Goal: Task Accomplishment & Management: Manage account settings

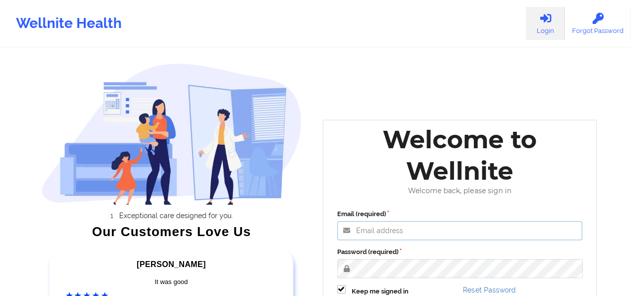
click at [415, 225] on input "Email (required)" at bounding box center [459, 230] width 245 height 19
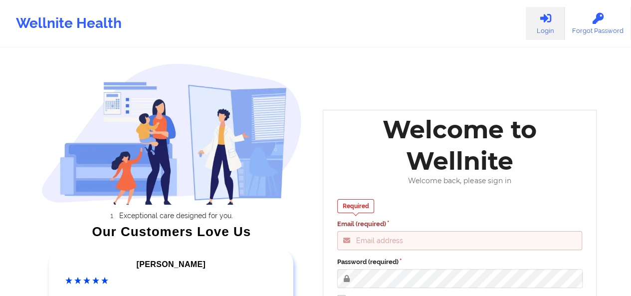
type input "[PERSON_NAME][EMAIL_ADDRESS][DOMAIN_NAME]"
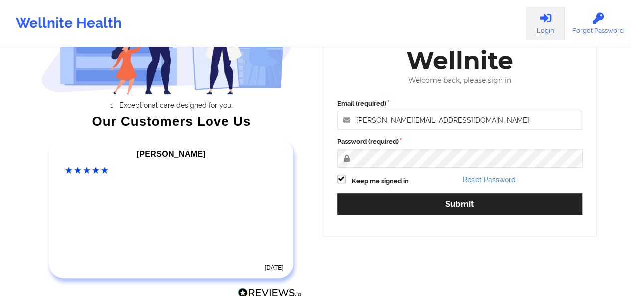
scroll to position [113, 0]
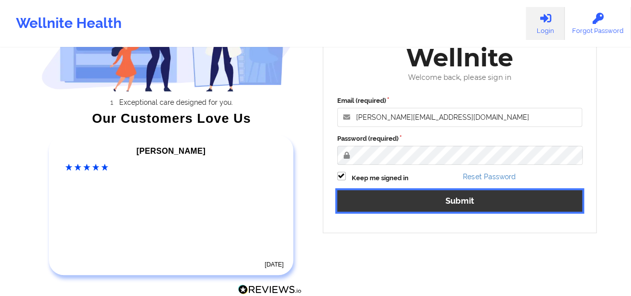
click at [465, 208] on button "Submit" at bounding box center [459, 200] width 245 height 21
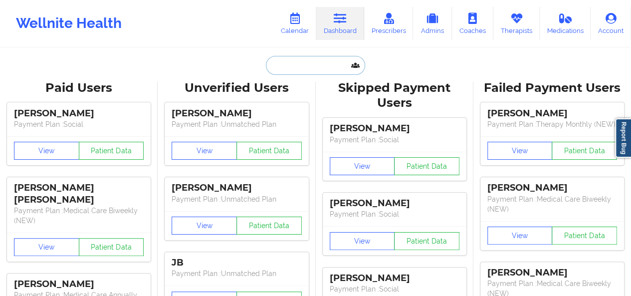
click at [286, 70] on input "text" at bounding box center [315, 65] width 99 height 19
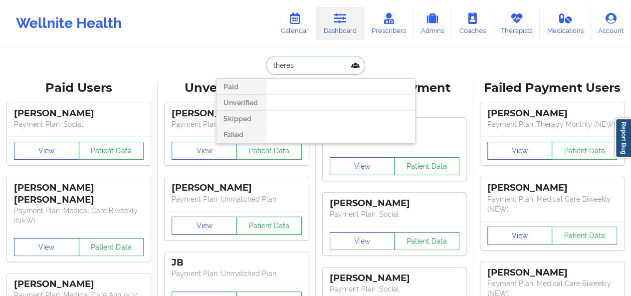
type input "[PERSON_NAME]"
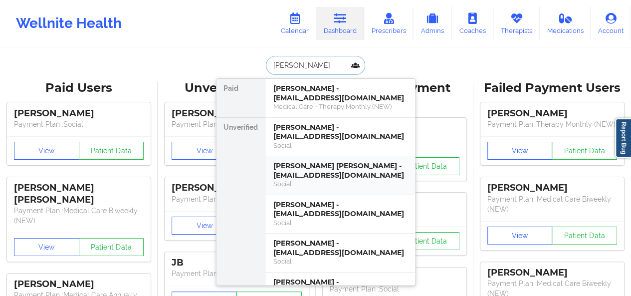
click at [346, 187] on div "Social" at bounding box center [340, 184] width 134 height 8
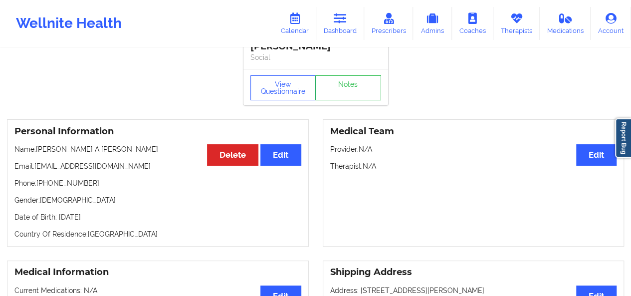
scroll to position [20, 0]
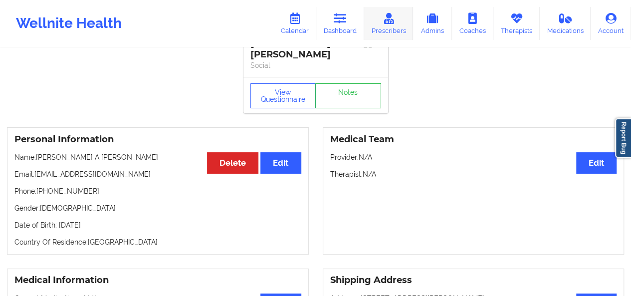
click at [389, 23] on icon at bounding box center [388, 18] width 13 height 11
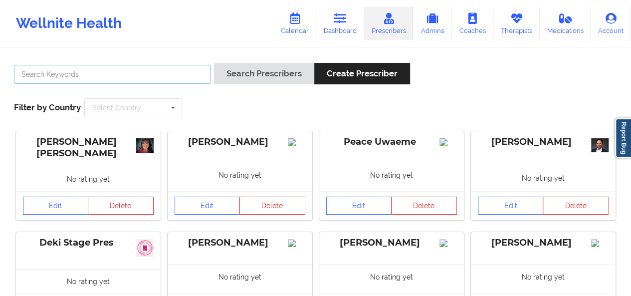
click at [161, 76] on input "text" at bounding box center [112, 74] width 197 height 19
type input "[PERSON_NAME]"
click at [214, 63] on button "Search Prescribers" at bounding box center [264, 73] width 100 height 21
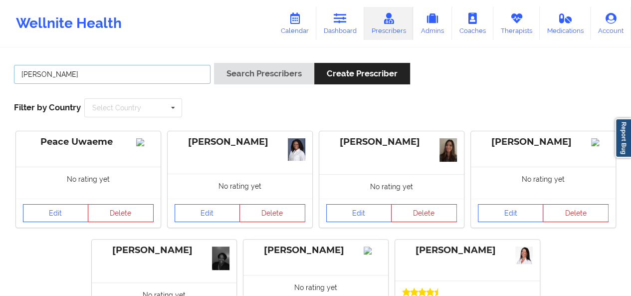
scroll to position [112, 0]
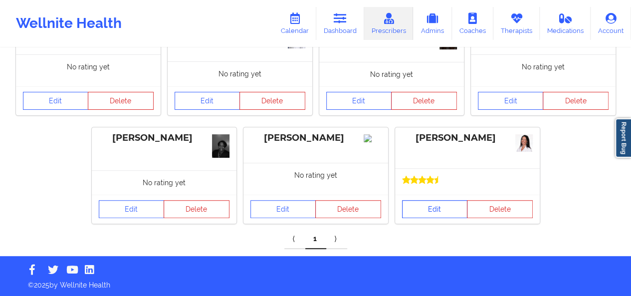
click at [456, 209] on link "Edit" at bounding box center [435, 209] width 66 height 18
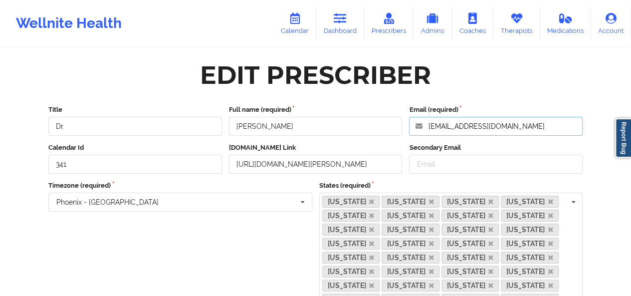
click at [456, 130] on input "[EMAIL_ADDRESS][DOMAIN_NAME]" at bounding box center [496, 126] width 174 height 19
click at [333, 22] on link "Dashboard" at bounding box center [340, 23] width 48 height 33
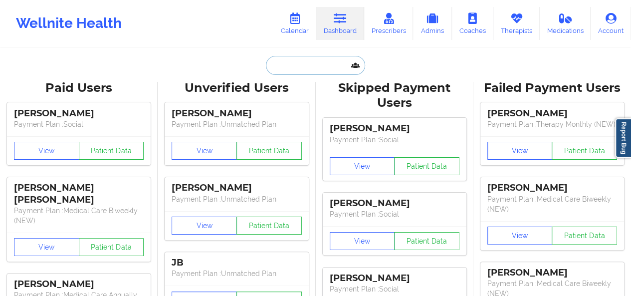
click at [292, 71] on input "text" at bounding box center [315, 65] width 99 height 19
paste input "[PHONE_NUMBER]"
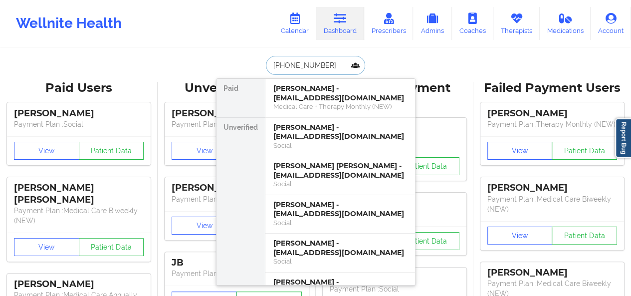
type input "[PHONE_NUMBER]"
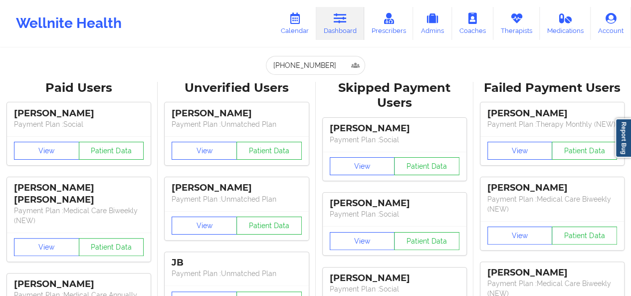
click at [338, 24] on link "Dashboard" at bounding box center [340, 23] width 48 height 33
click at [290, 23] on link "Calendar" at bounding box center [294, 23] width 43 height 33
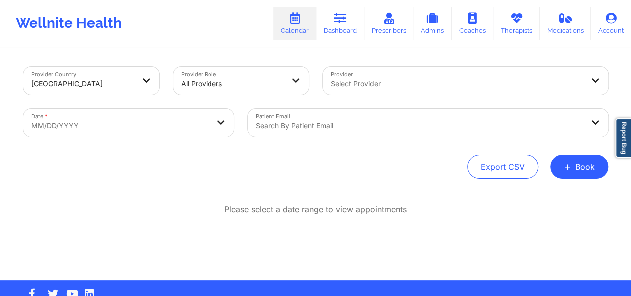
click at [301, 129] on div at bounding box center [419, 126] width 327 height 12
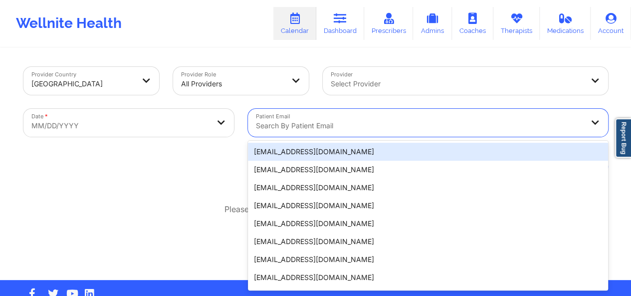
paste input "[EMAIL_ADDRESS][DOMAIN_NAME]"
type input "[EMAIL_ADDRESS][DOMAIN_NAME]"
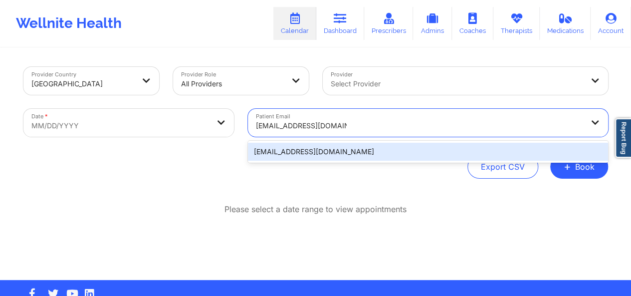
click at [307, 153] on div "[EMAIL_ADDRESS][DOMAIN_NAME]" at bounding box center [428, 152] width 360 height 18
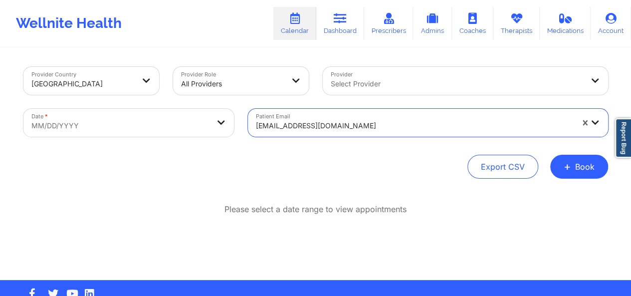
click at [391, 204] on p "Please select a date range to view appointments" at bounding box center [315, 209] width 182 height 11
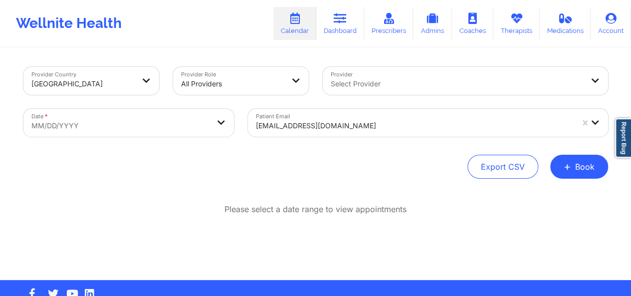
click at [173, 120] on body "Wellnite Health Calendar Dashboard Prescribers Admins Coaches Therapists Medica…" at bounding box center [315, 148] width 631 height 296
select select "2025-8"
select select "2025-9"
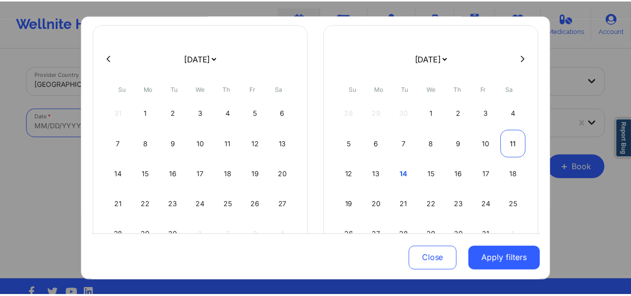
scroll to position [60, 0]
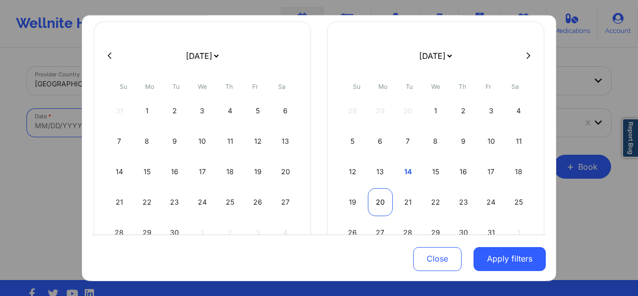
click at [378, 199] on div "20" at bounding box center [380, 202] width 25 height 28
select select "2025-9"
select select "2025-10"
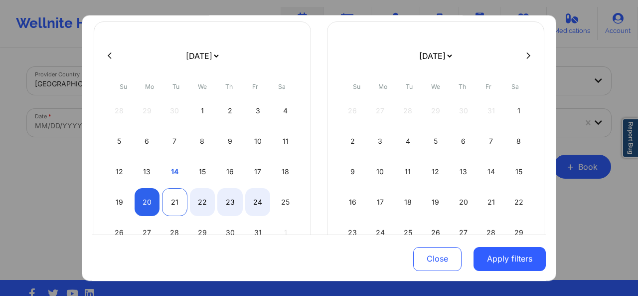
select select "2025-9"
select select "2025-10"
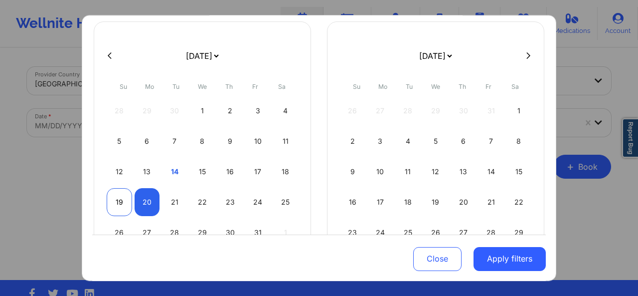
click at [122, 196] on div "19" at bounding box center [119, 202] width 25 height 28
select select "2025-9"
select select "2025-10"
click at [130, 198] on div "19" at bounding box center [119, 202] width 25 height 28
select select "2025-9"
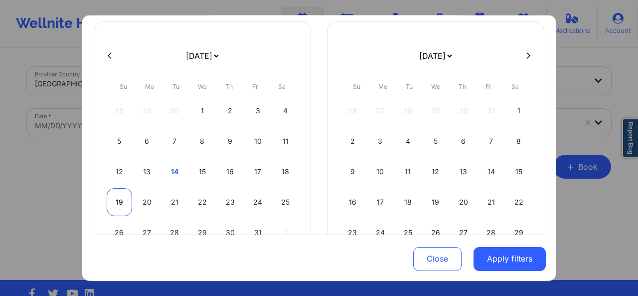
select select "2025-10"
click at [143, 200] on div "20" at bounding box center [147, 202] width 25 height 28
select select "2025-9"
select select "2025-10"
click at [143, 200] on div "20" at bounding box center [147, 202] width 25 height 28
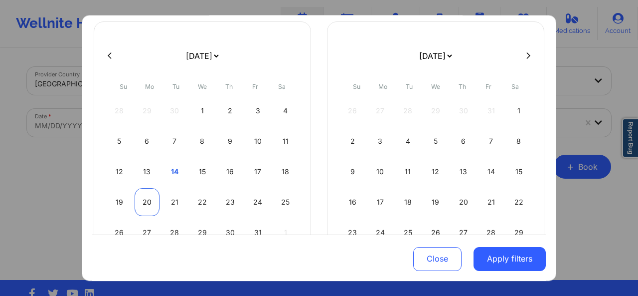
select select "2025-9"
select select "2025-10"
click at [148, 200] on div "20" at bounding box center [147, 202] width 25 height 28
select select "2025-9"
select select "2025-10"
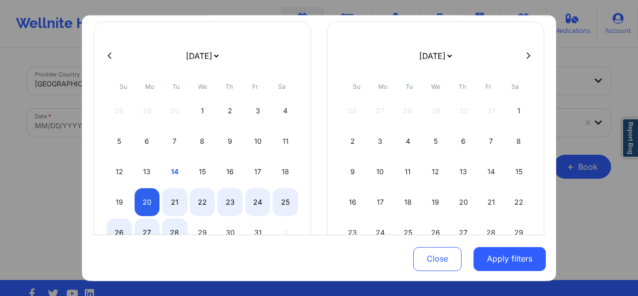
select select "2025-9"
select select "2025-10"
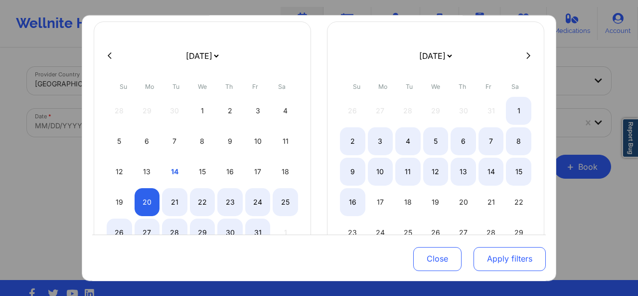
click at [506, 262] on button "Apply filters" at bounding box center [510, 258] width 72 height 24
select select "2025-9"
select select "2025-10"
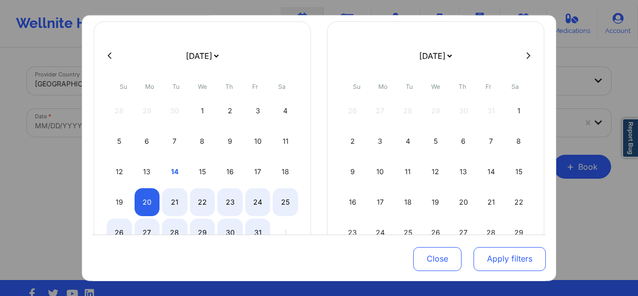
select select "2025-9"
select select "2025-10"
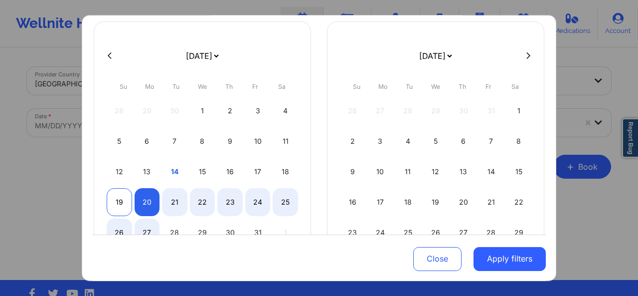
select select "2025-9"
select select "2025-10"
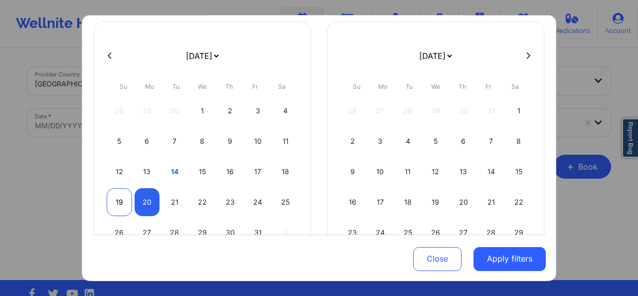
click at [113, 197] on div "19" at bounding box center [119, 202] width 25 height 28
select select "2025-9"
select select "2025-10"
click at [113, 197] on div "19" at bounding box center [119, 202] width 25 height 28
select select "2025-9"
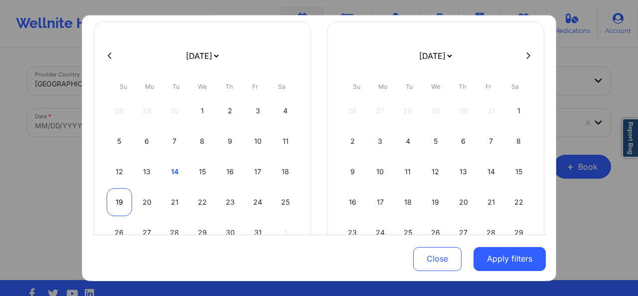
select select "2025-10"
click at [143, 200] on div "20" at bounding box center [147, 202] width 25 height 28
select select "2025-9"
select select "2025-10"
click at [143, 200] on div "20" at bounding box center [147, 202] width 25 height 28
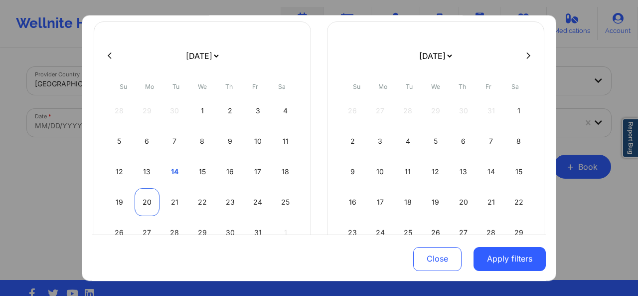
select select "2025-9"
select select "2025-10"
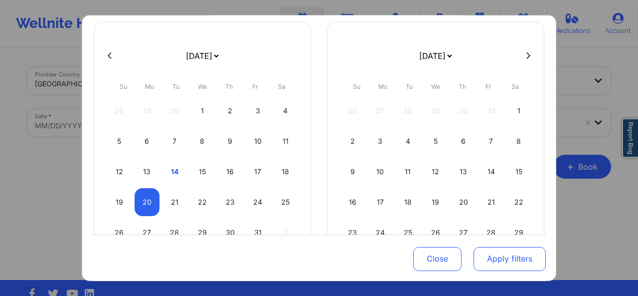
click at [528, 255] on button "Apply filters" at bounding box center [510, 258] width 72 height 24
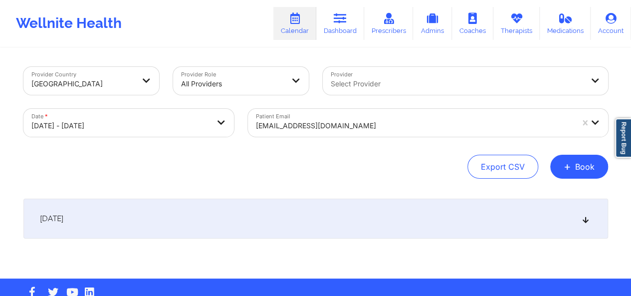
click at [585, 218] on icon at bounding box center [585, 218] width 8 height 7
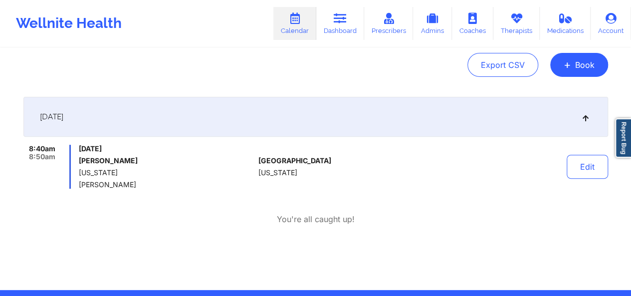
scroll to position [102, 0]
click at [601, 173] on button "Edit" at bounding box center [587, 166] width 41 height 24
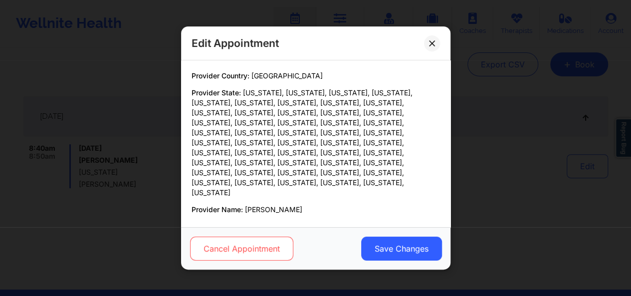
click at [249, 250] on button "Cancel Appointment" at bounding box center [241, 248] width 103 height 24
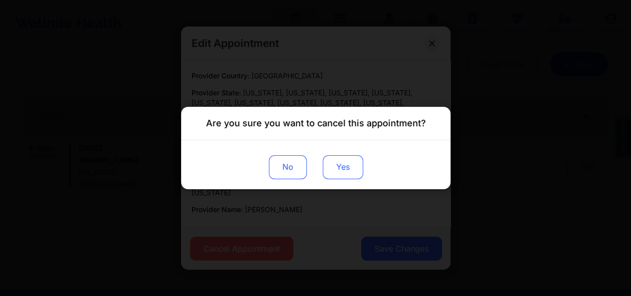
click at [335, 167] on button "Yes" at bounding box center [342, 167] width 40 height 24
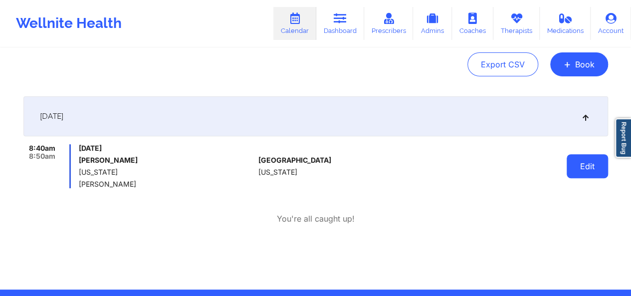
click at [584, 167] on button "Edit" at bounding box center [587, 166] width 41 height 24
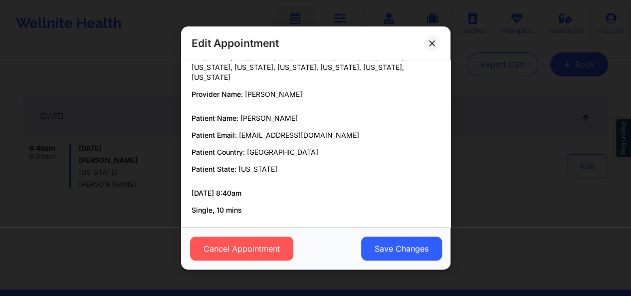
scroll to position [129, 0]
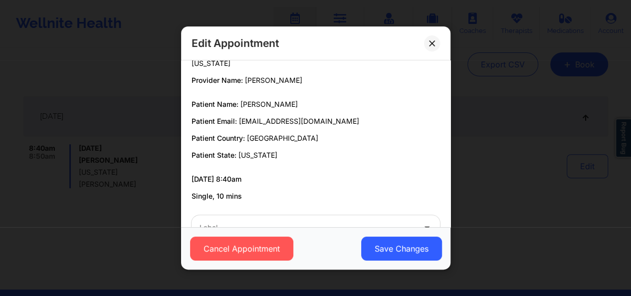
click at [337, 221] on div at bounding box center [307, 227] width 215 height 12
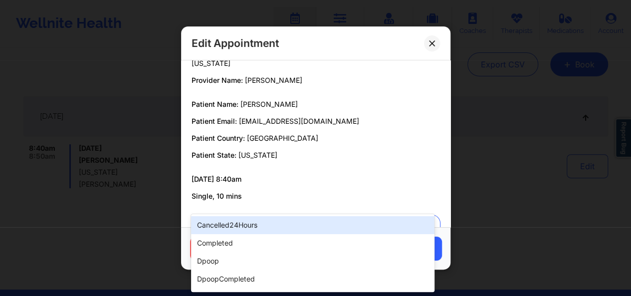
click at [306, 225] on div "cancelled24Hours" at bounding box center [312, 225] width 243 height 18
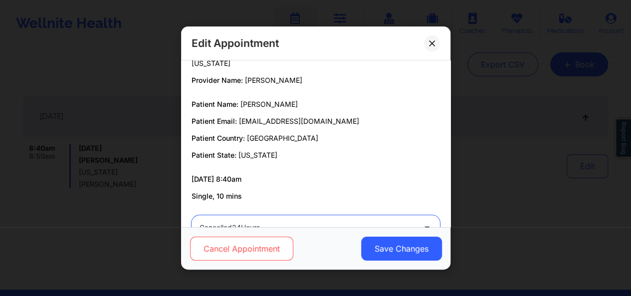
click at [258, 240] on button "Cancel Appointment" at bounding box center [241, 248] width 103 height 24
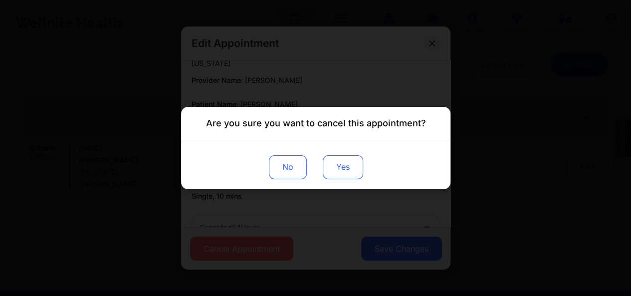
click at [335, 166] on button "Yes" at bounding box center [342, 167] width 40 height 24
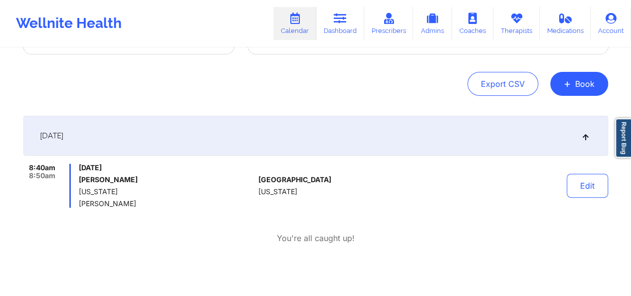
scroll to position [82, 0]
click at [592, 188] on button "Edit" at bounding box center [587, 186] width 41 height 24
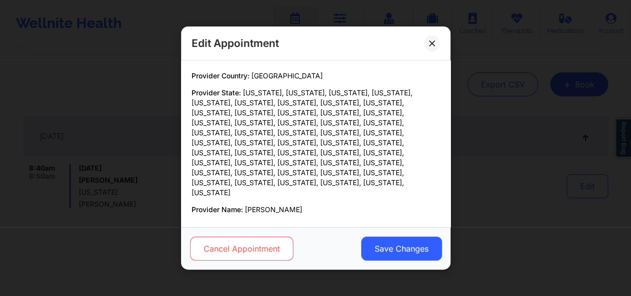
click at [272, 246] on button "Cancel Appointment" at bounding box center [241, 248] width 103 height 24
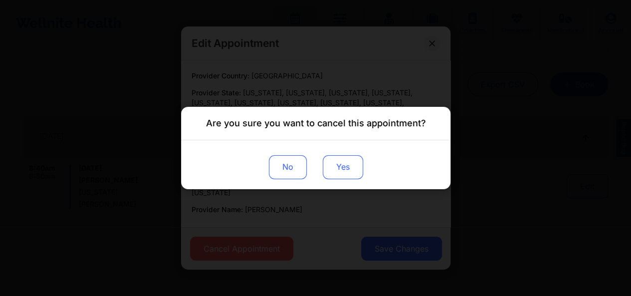
click at [336, 166] on button "Yes" at bounding box center [342, 167] width 40 height 24
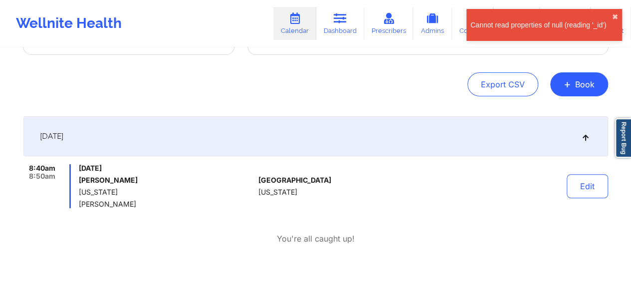
click at [626, 137] on link "Report Bug" at bounding box center [623, 137] width 16 height 39
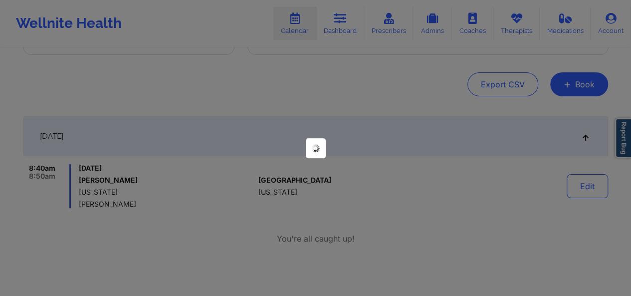
scroll to position [0, 0]
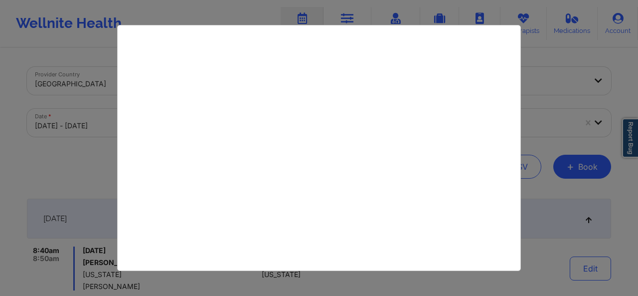
click at [23, 181] on div at bounding box center [319, 148] width 638 height 296
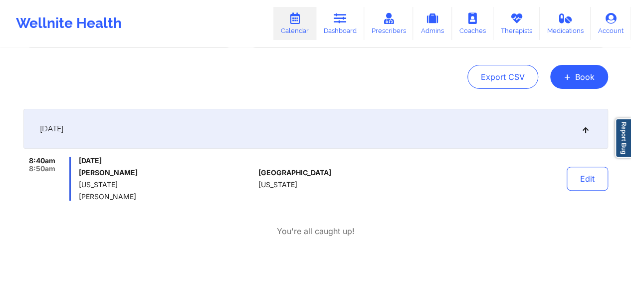
scroll to position [89, 0]
click at [344, 20] on icon at bounding box center [340, 18] width 13 height 11
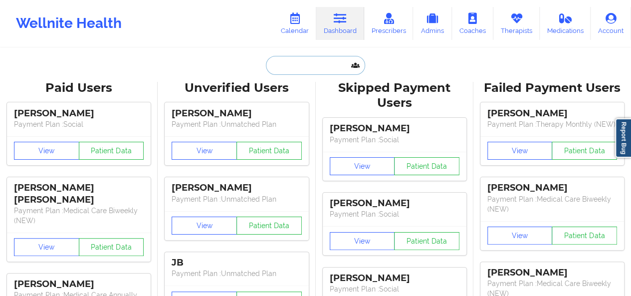
click at [327, 64] on input "text" at bounding box center [315, 65] width 99 height 19
paste input "[EMAIL_ADDRESS][DOMAIN_NAME]"
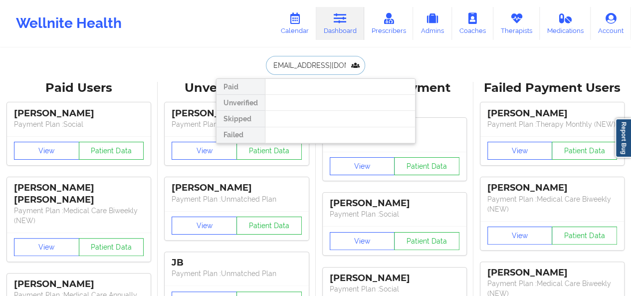
type input "[EMAIL_ADDRESS][DOMAIN_NAME]"
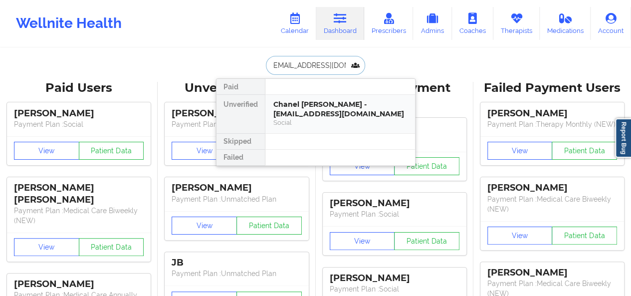
click at [310, 122] on div "Social" at bounding box center [340, 122] width 134 height 8
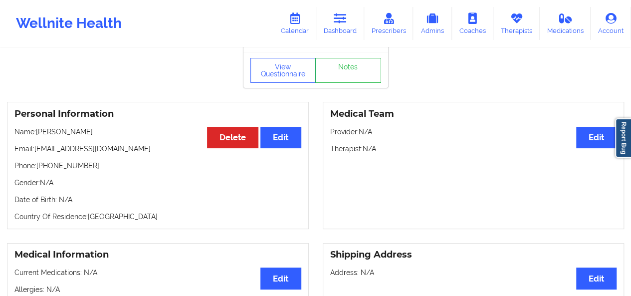
scroll to position [33, 0]
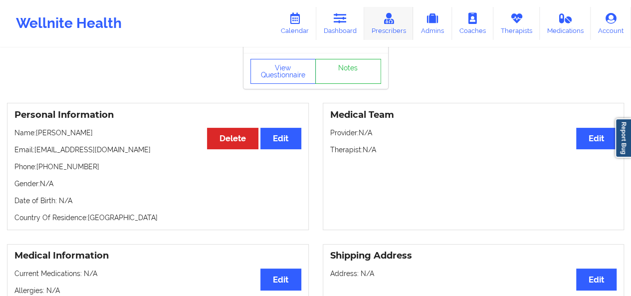
click at [386, 22] on icon at bounding box center [388, 18] width 13 height 11
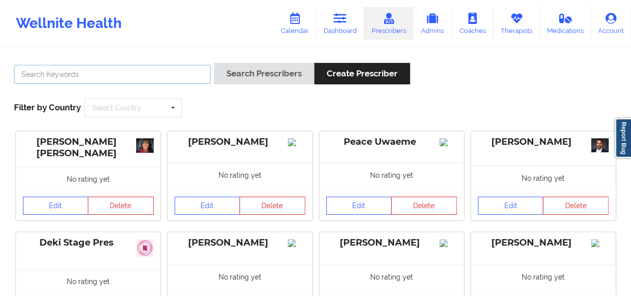
click at [159, 78] on input "text" at bounding box center [112, 74] width 197 height 19
click at [214, 63] on button "Search Prescribers" at bounding box center [264, 73] width 100 height 21
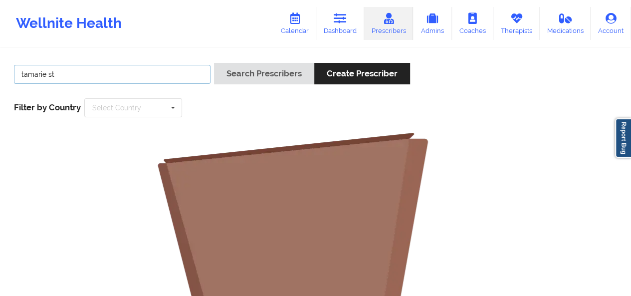
click at [159, 78] on input "tamarie st" at bounding box center [112, 74] width 197 height 19
click at [214, 63] on button "Search Prescribers" at bounding box center [264, 73] width 100 height 21
type input "[PERSON_NAME]"
click at [214, 63] on button "Search Prescribers" at bounding box center [264, 73] width 100 height 21
click at [500, 28] on link "Therapists" at bounding box center [516, 23] width 46 height 33
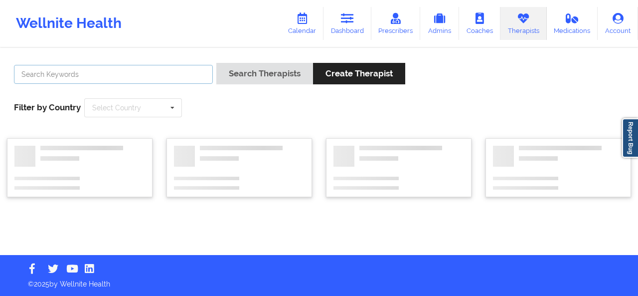
click at [134, 66] on input "text" at bounding box center [113, 74] width 199 height 19
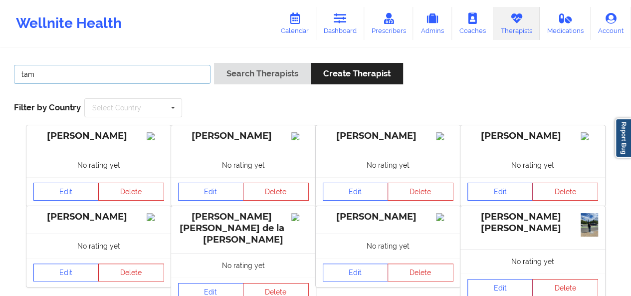
type input "tamarie st"
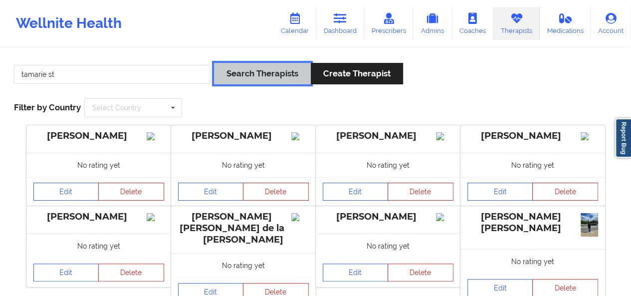
click at [277, 71] on button "Search Therapists" at bounding box center [262, 73] width 97 height 21
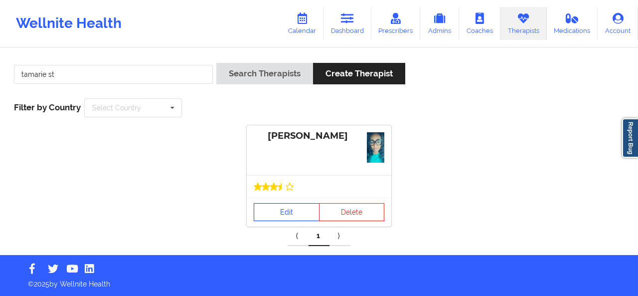
click at [287, 209] on link "Edit" at bounding box center [287, 212] width 66 height 18
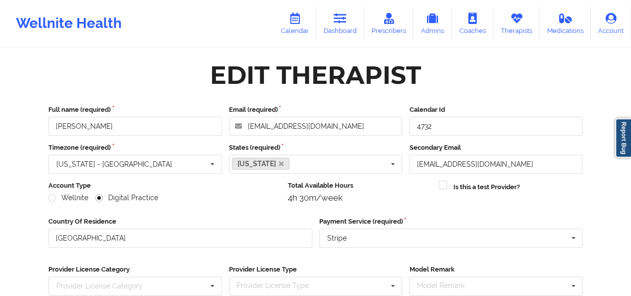
scroll to position [151, 0]
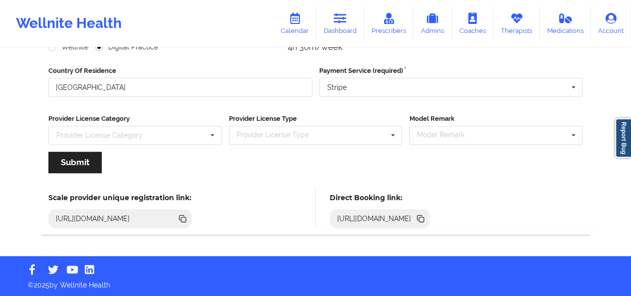
click at [424, 217] on icon at bounding box center [421, 219] width 5 height 5
click at [504, 26] on link "Therapists" at bounding box center [516, 23] width 46 height 33
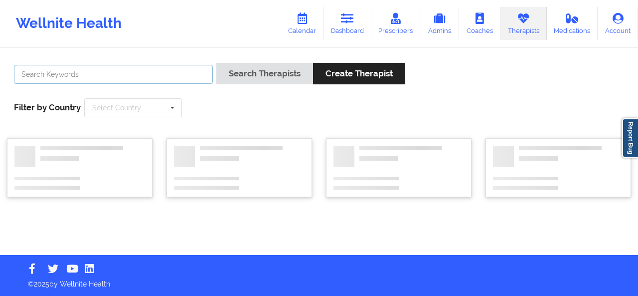
click at [158, 74] on input "text" at bounding box center [113, 74] width 199 height 19
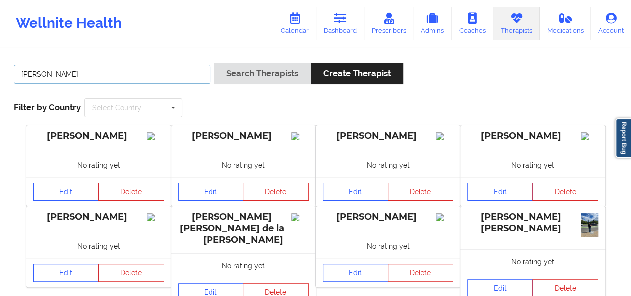
click at [214, 63] on button "Search Therapists" at bounding box center [262, 73] width 97 height 21
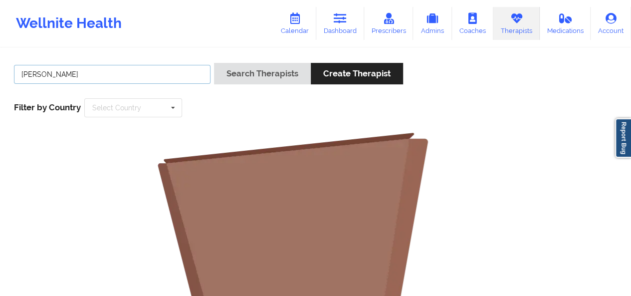
click at [30, 77] on input "[PERSON_NAME]" at bounding box center [112, 74] width 197 height 19
click at [214, 63] on button "Search Therapists" at bounding box center [262, 73] width 97 height 21
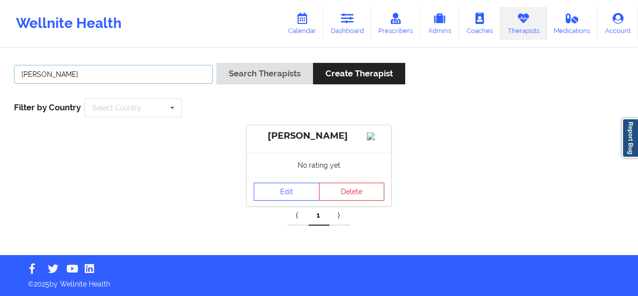
click at [165, 79] on input "[PERSON_NAME]" at bounding box center [113, 74] width 199 height 19
type input "jazmin"
click at [216, 63] on button "Search Therapists" at bounding box center [264, 73] width 97 height 21
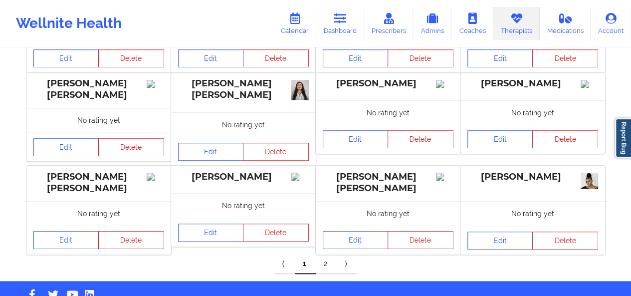
scroll to position [338, 0]
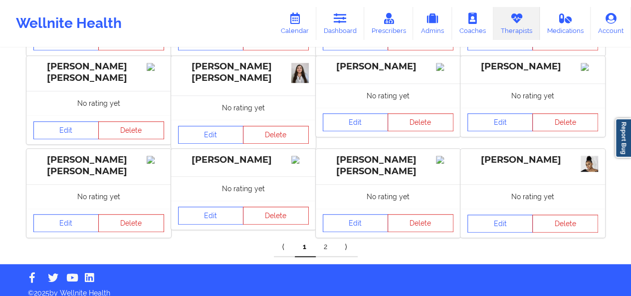
click at [325, 248] on link "2" at bounding box center [326, 247] width 21 height 20
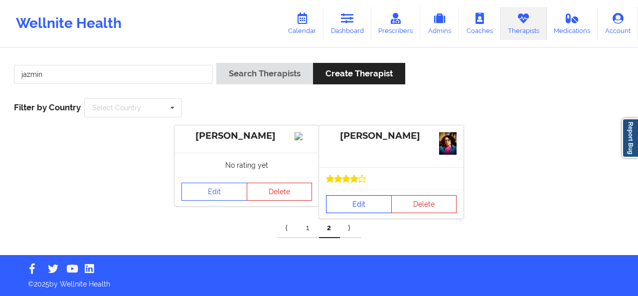
click at [355, 207] on link "Edit" at bounding box center [359, 204] width 66 height 18
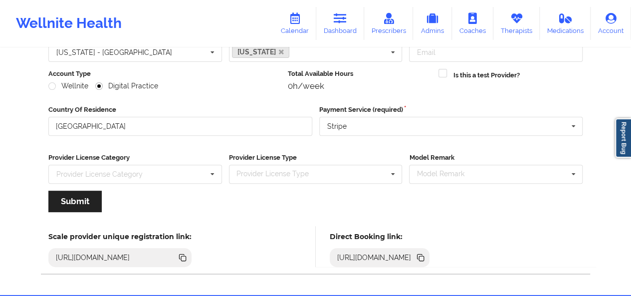
scroll to position [151, 0]
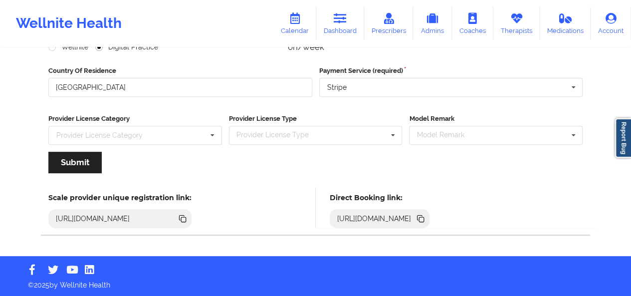
click at [424, 218] on icon at bounding box center [421, 219] width 5 height 5
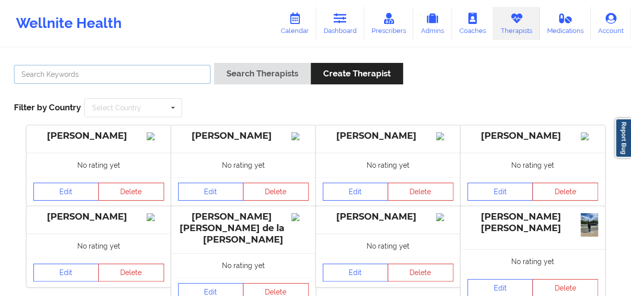
click at [145, 71] on input "text" at bounding box center [112, 74] width 197 height 19
type input "[PERSON_NAME]"
click at [214, 63] on button "Search Therapists" at bounding box center [262, 73] width 97 height 21
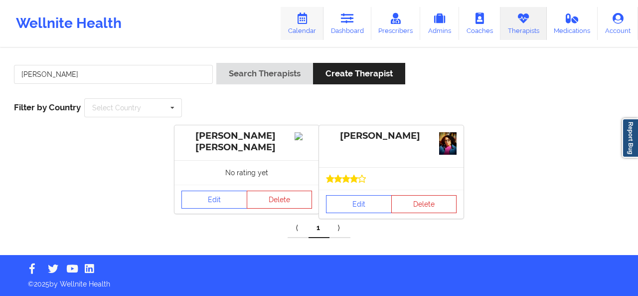
click at [314, 24] on link "Calendar" at bounding box center [302, 23] width 43 height 33
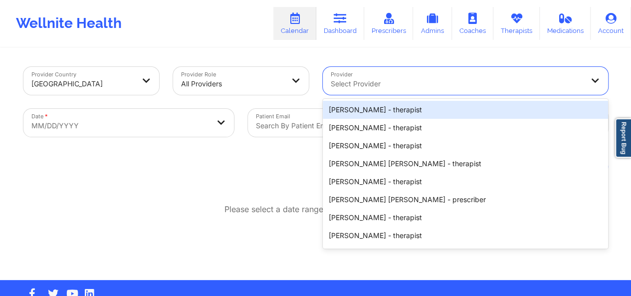
click at [354, 89] on div at bounding box center [457, 84] width 252 height 12
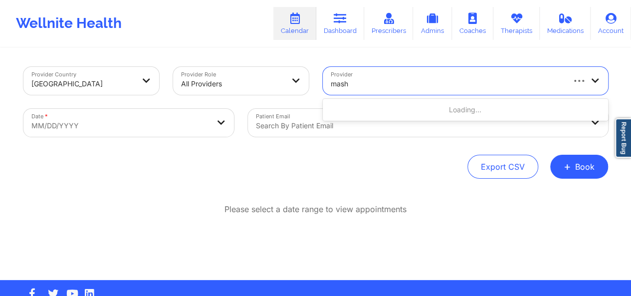
type input "masho"
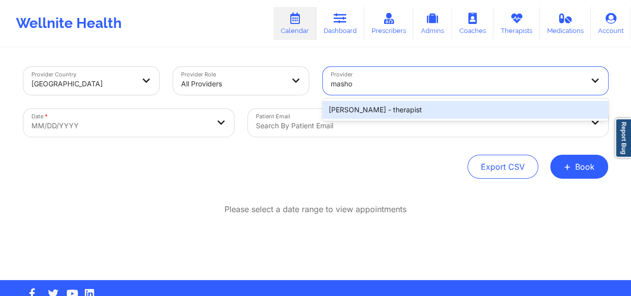
click at [354, 106] on div "[PERSON_NAME] - therapist" at bounding box center [465, 110] width 285 height 18
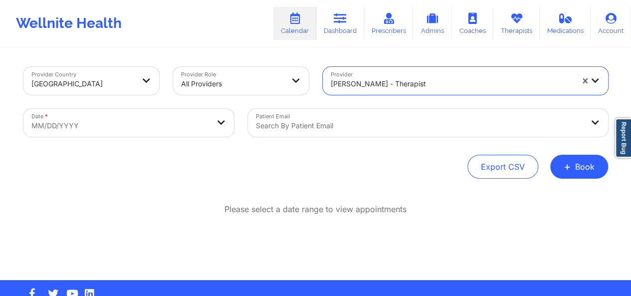
click at [182, 122] on body "Wellnite Health Calendar Dashboard Prescribers Admins Coaches Therapists Medica…" at bounding box center [315, 148] width 631 height 296
select select "2025-8"
select select "2025-9"
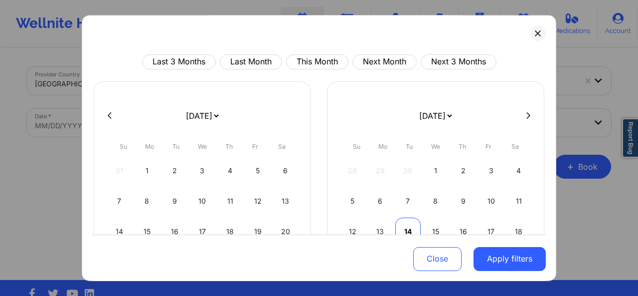
click at [406, 228] on div "14" at bounding box center [408, 231] width 25 height 28
select select "2025-9"
select select "2025-10"
select select "2025-9"
select select "2025-10"
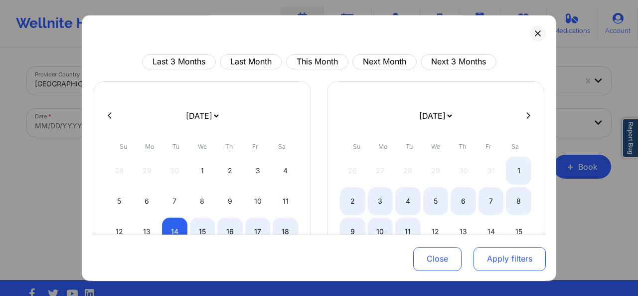
select select "2025-9"
select select "2025-10"
click at [505, 253] on button "Apply filters" at bounding box center [510, 258] width 72 height 24
click at [502, 262] on button "Apply filters" at bounding box center [510, 258] width 72 height 24
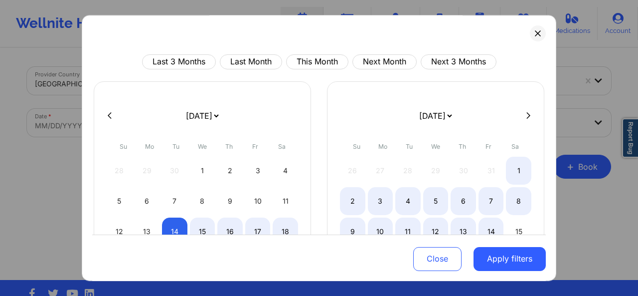
select select "2025-9"
select select "2025-10"
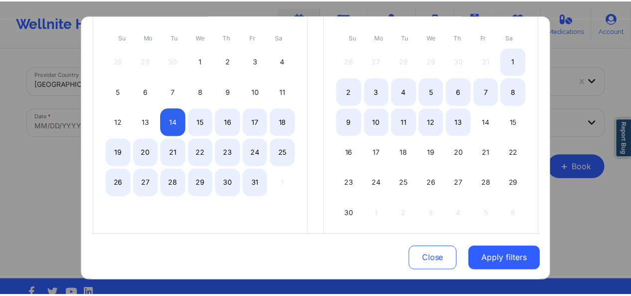
scroll to position [113, 0]
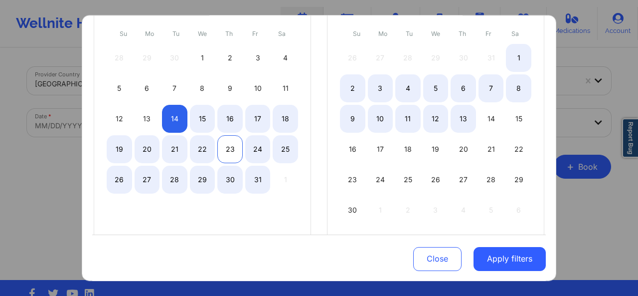
select select "2025-9"
select select "2025-10"
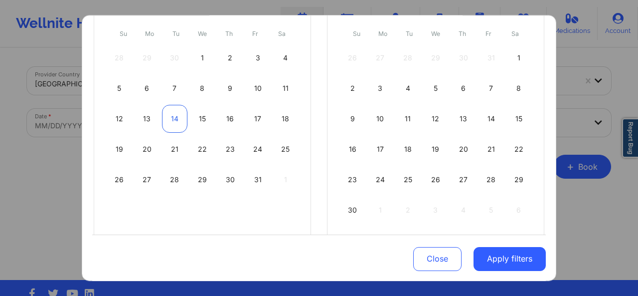
click at [176, 122] on div "14" at bounding box center [174, 119] width 25 height 28
select select "2025-9"
select select "2025-10"
click at [176, 122] on div "14" at bounding box center [174, 119] width 25 height 28
select select "2025-9"
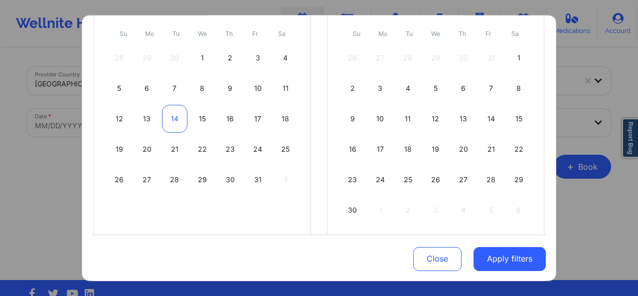
select select "2025-10"
click at [176, 122] on div "14" at bounding box center [174, 119] width 25 height 28
select select "2025-9"
select select "2025-10"
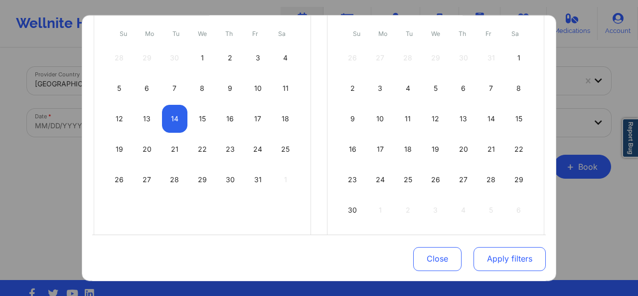
click at [474, 263] on button "Apply filters" at bounding box center [510, 258] width 72 height 24
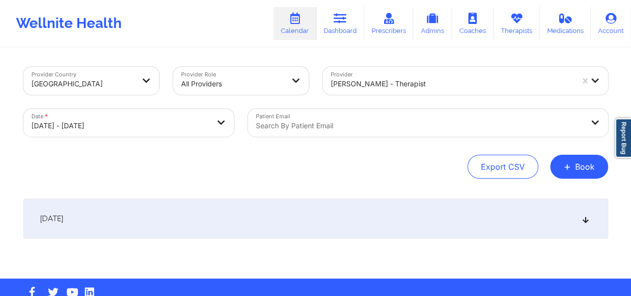
click at [584, 215] on icon at bounding box center [585, 218] width 8 height 7
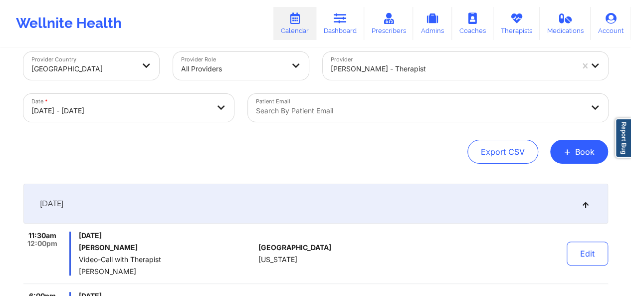
scroll to position [0, 0]
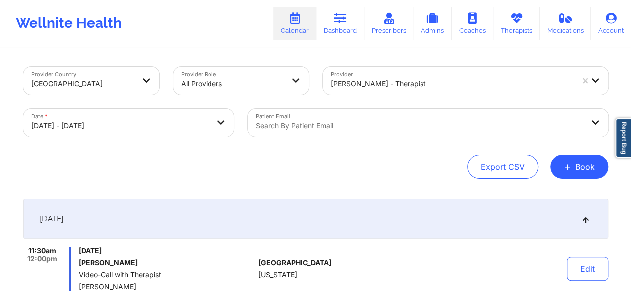
click at [296, 127] on div at bounding box center [419, 126] width 327 height 12
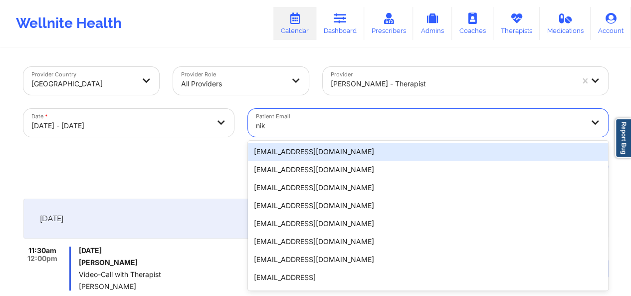
type input "nik"
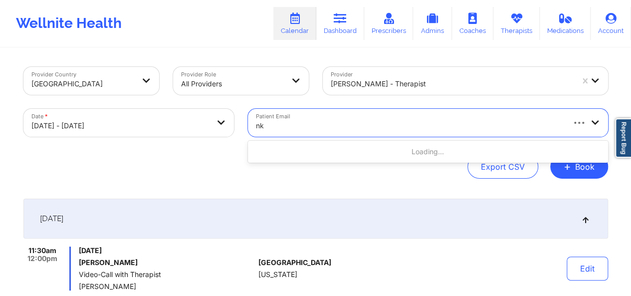
type input "nkh"
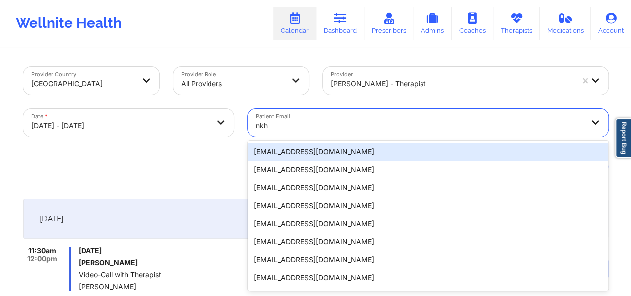
click at [327, 153] on div "[EMAIL_ADDRESS][DOMAIN_NAME]" at bounding box center [428, 152] width 360 height 18
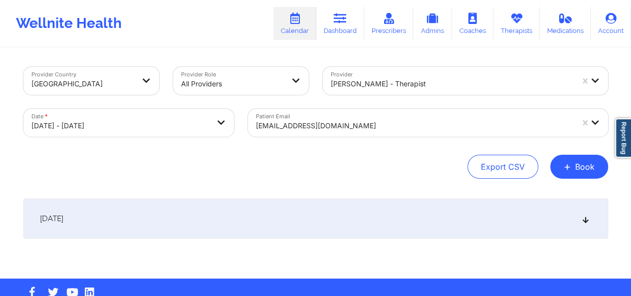
click at [588, 225] on div "[DATE]" at bounding box center [315, 219] width 585 height 40
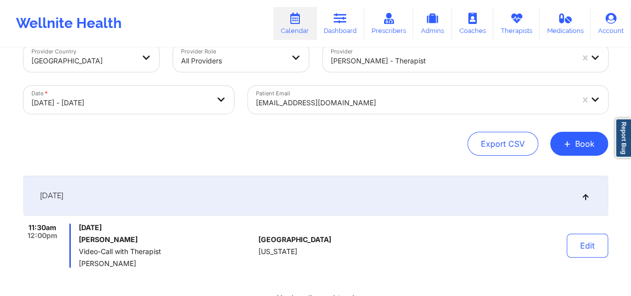
scroll to position [21, 0]
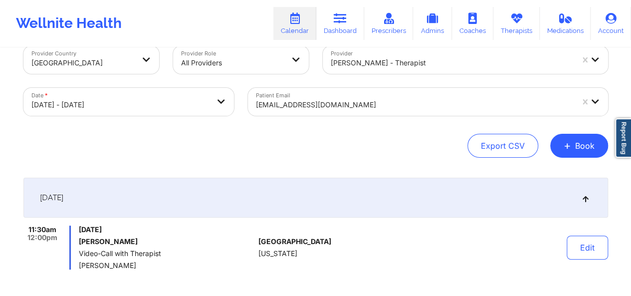
select select "2025-9"
select select "2025-10"
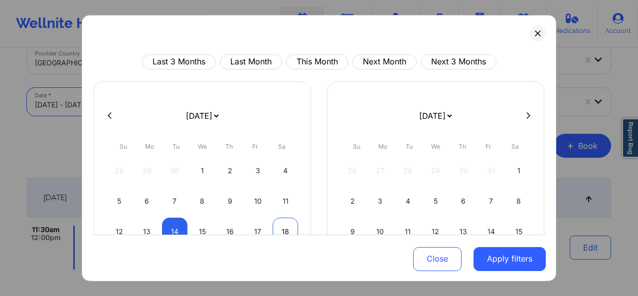
click at [278, 228] on div "18" at bounding box center [285, 231] width 25 height 28
select select "2025-9"
select select "2025-10"
select select "2025-9"
select select "2025-10"
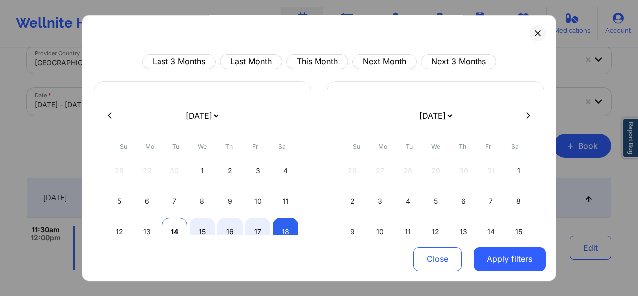
select select "2025-9"
select select "2025-10"
click at [174, 230] on div "14" at bounding box center [174, 231] width 25 height 28
select select "2025-9"
select select "2025-10"
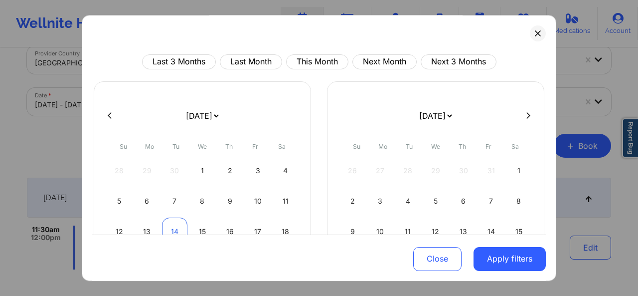
click at [174, 230] on div "14" at bounding box center [174, 231] width 25 height 28
select select "2025-9"
select select "2025-10"
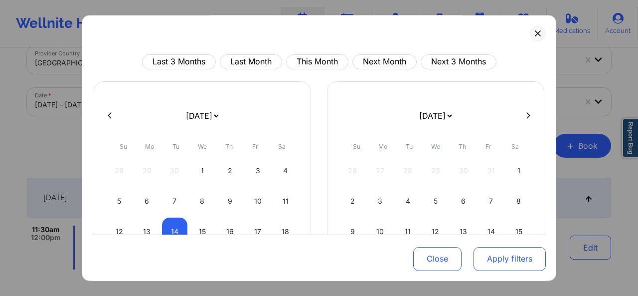
click at [490, 267] on button "Apply filters" at bounding box center [510, 258] width 72 height 24
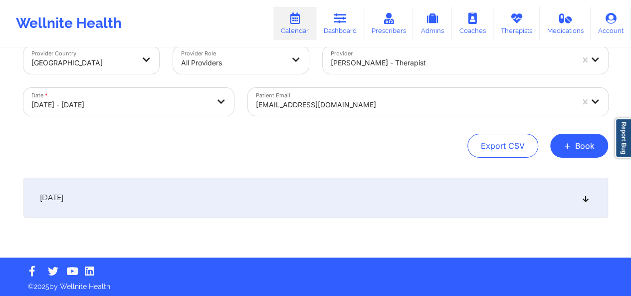
click at [579, 204] on div "[DATE]" at bounding box center [315, 198] width 585 height 40
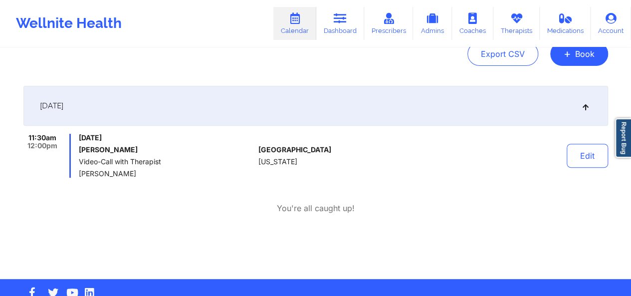
scroll to position [114, 0]
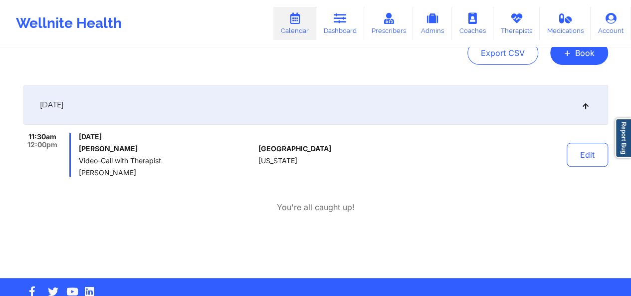
click at [413, 171] on div at bounding box center [442, 155] width 139 height 44
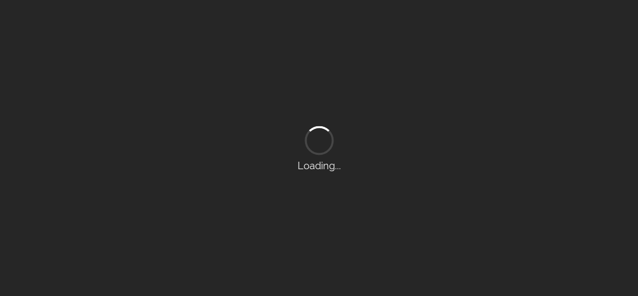
scroll to position [24, 0]
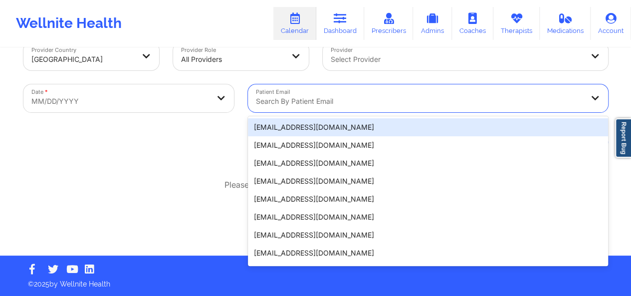
click at [334, 102] on div at bounding box center [419, 101] width 327 height 12
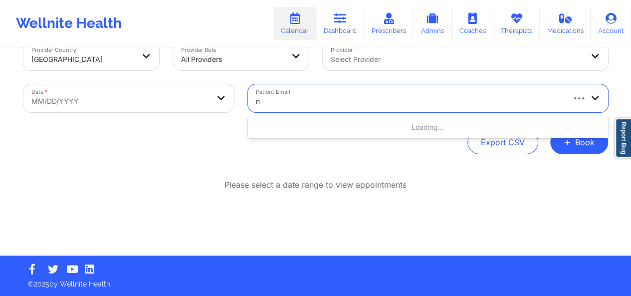
type input "nk"
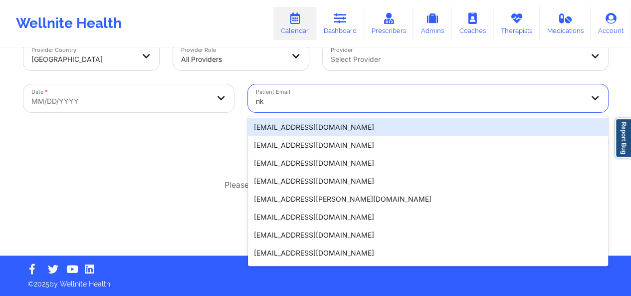
click at [323, 123] on div "[EMAIL_ADDRESS][DOMAIN_NAME]" at bounding box center [428, 127] width 360 height 18
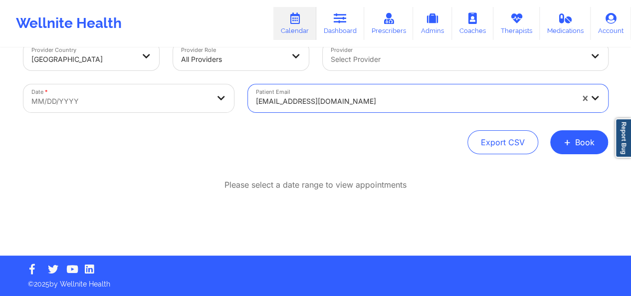
click at [128, 91] on body "Wellnite Health Calendar Dashboard Prescribers Admins Coaches Therapists Medica…" at bounding box center [315, 124] width 631 height 296
select select "2025-8"
select select "2025-9"
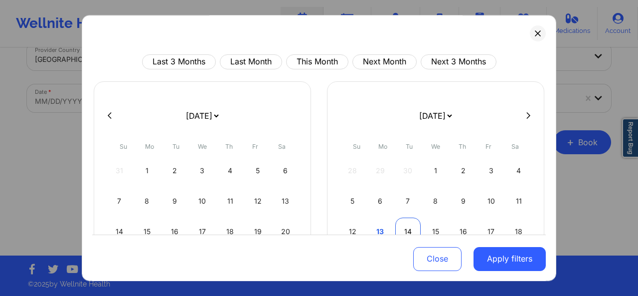
click at [398, 227] on div "14" at bounding box center [408, 231] width 25 height 28
select select "2025-9"
select select "2025-10"
select select "2025-9"
select select "2025-10"
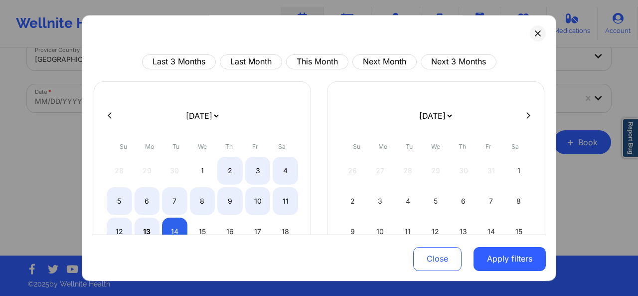
select select "2025-9"
select select "2025-10"
select select "2025-9"
select select "2025-10"
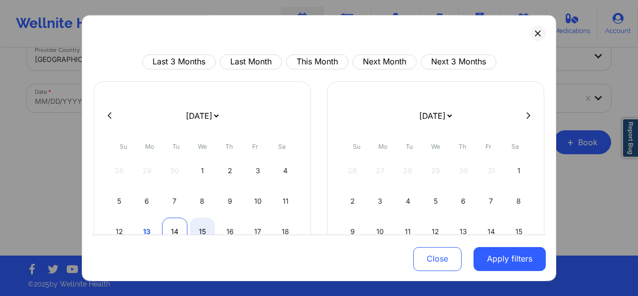
select select "2025-9"
select select "2025-10"
click at [173, 226] on div "14" at bounding box center [174, 231] width 25 height 28
select select "2025-9"
select select "2025-10"
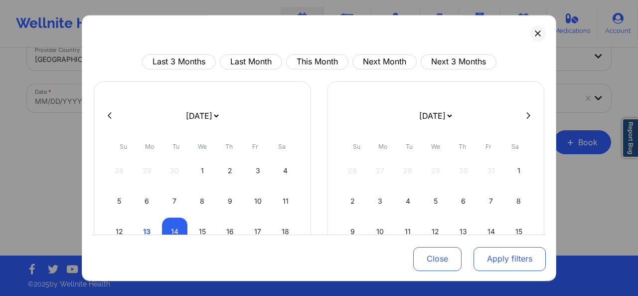
click at [502, 259] on button "Apply filters" at bounding box center [510, 258] width 72 height 24
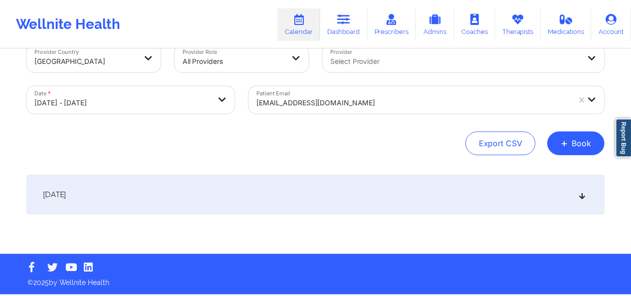
scroll to position [23, 0]
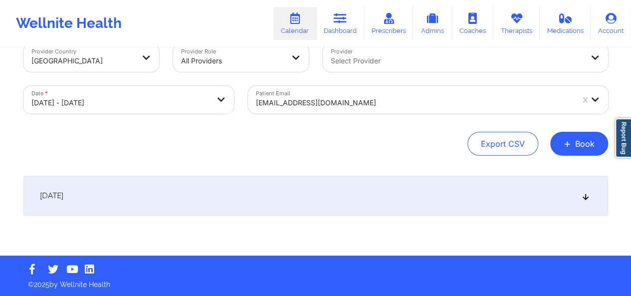
click at [564, 204] on div "[DATE]" at bounding box center [315, 196] width 585 height 40
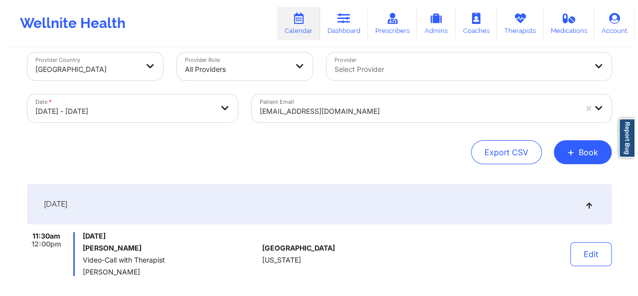
scroll to position [0, 0]
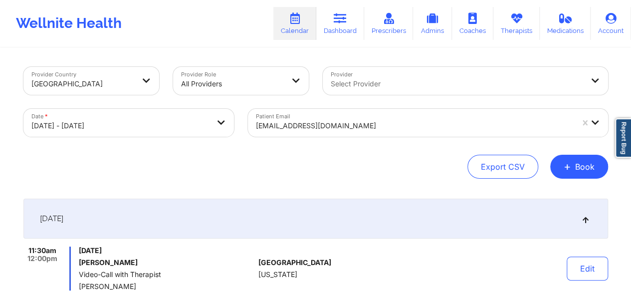
click at [216, 116] on body "Wellnite Health Calendar Dashboard Prescribers Admins Coaches Therapists Medica…" at bounding box center [315, 148] width 631 height 296
select select "2025-9"
select select "2025-10"
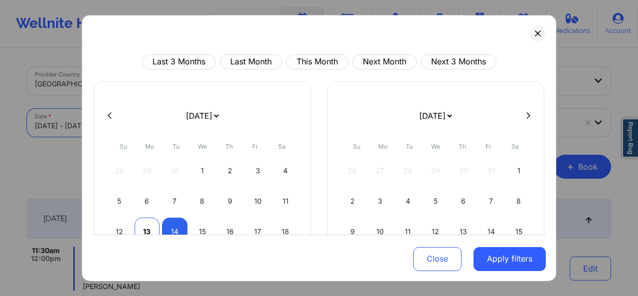
click at [145, 227] on div "13" at bounding box center [147, 231] width 25 height 28
select select "2025-9"
select select "2025-10"
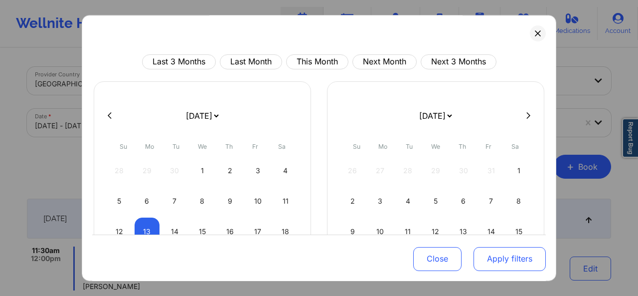
select select "2025-9"
select select "2025-10"
click at [507, 263] on button "Apply filters" at bounding box center [510, 258] width 72 height 24
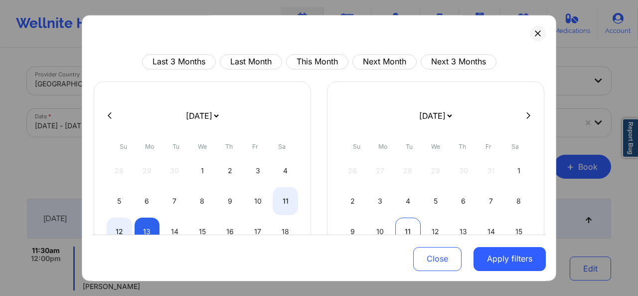
select select "2025-9"
select select "2025-10"
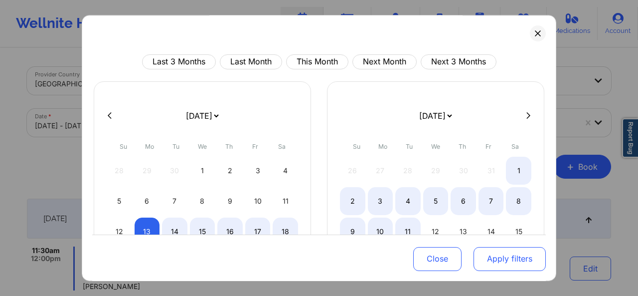
click at [500, 261] on button "Apply filters" at bounding box center [510, 258] width 72 height 24
click at [488, 258] on button "Apply filters" at bounding box center [510, 258] width 72 height 24
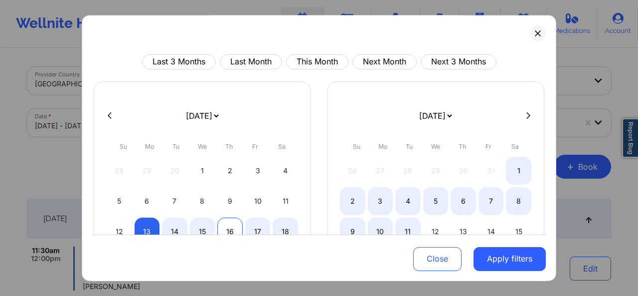
select select "2025-9"
select select "2025-10"
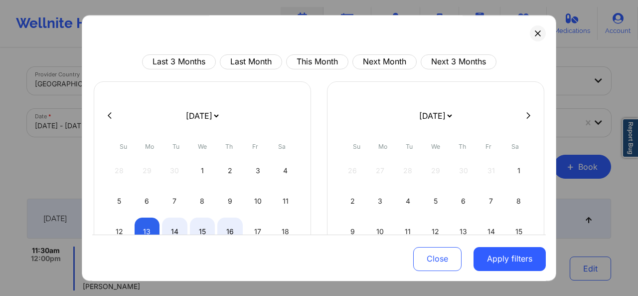
select select "2025-9"
select select "2025-10"
select select "2025-9"
select select "2025-10"
click at [146, 223] on div "13" at bounding box center [147, 231] width 25 height 28
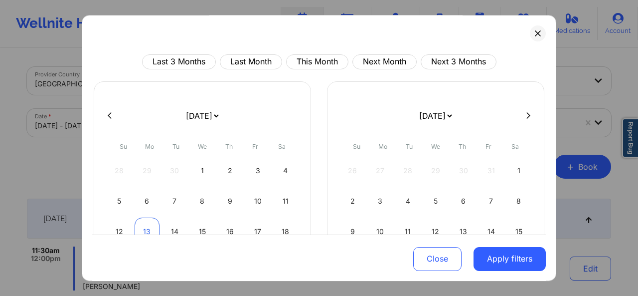
select select "2025-9"
select select "2025-10"
click at [143, 229] on div "13" at bounding box center [147, 231] width 25 height 28
select select "2025-9"
select select "2025-10"
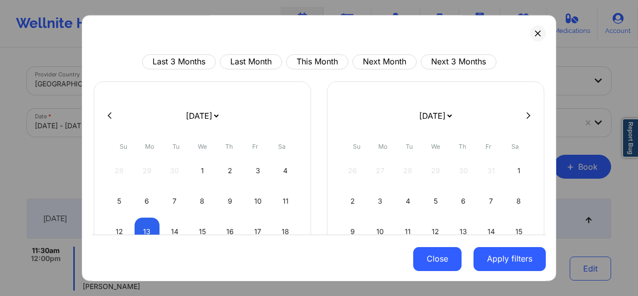
select select "2025-9"
select select "2025-10"
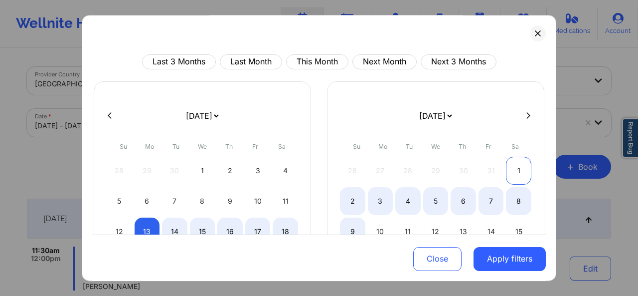
select select "2025-9"
select select "2025-10"
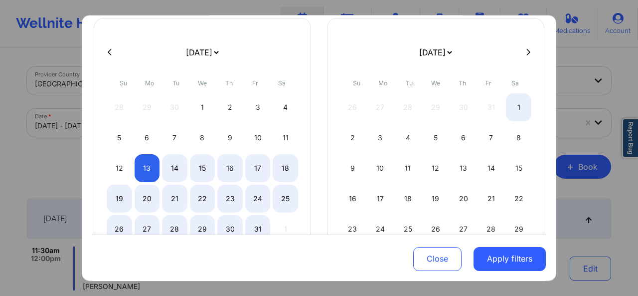
scroll to position [67, 0]
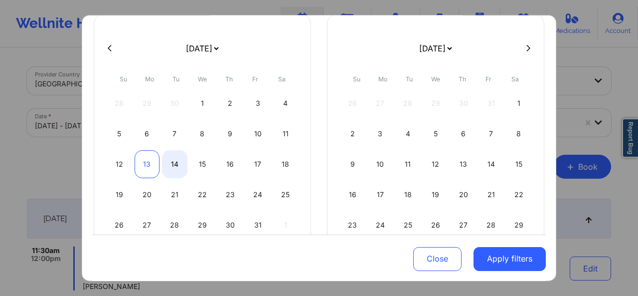
select select "2025-9"
select select "2025-10"
click at [147, 163] on div "13" at bounding box center [147, 164] width 25 height 28
select select "2025-9"
select select "2025-10"
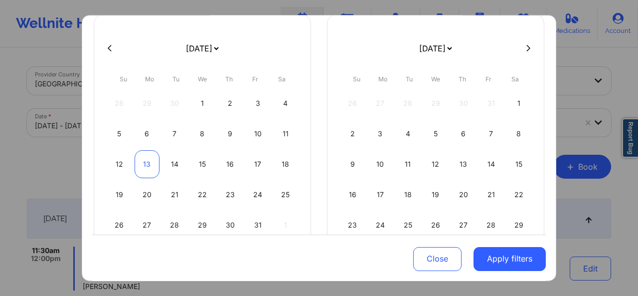
click at [147, 163] on div "13" at bounding box center [147, 164] width 25 height 28
select select "2025-9"
select select "2025-10"
select select "2025-9"
select select "2025-10"
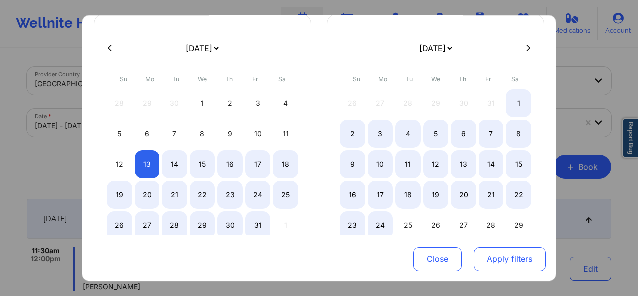
select select "2025-9"
select select "2025-10"
click at [523, 254] on button "Apply filters" at bounding box center [510, 258] width 72 height 24
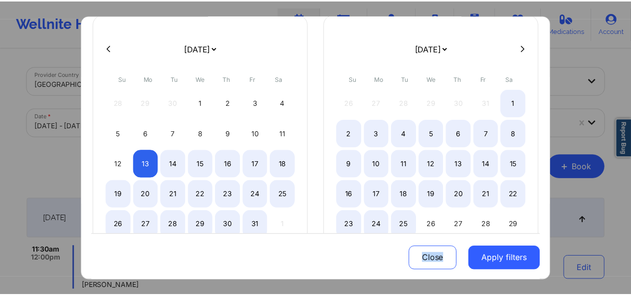
scroll to position [132, 0]
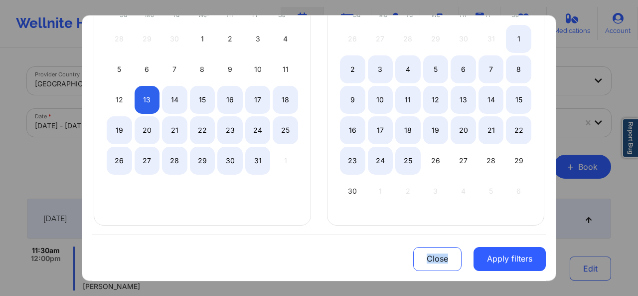
drag, startPoint x: 556, startPoint y: 227, endPoint x: 563, endPoint y: 290, distance: 63.2
click at [563, 290] on body "Wellnite Health Calendar Dashboard Prescribers Admins Coaches Therapists Medica…" at bounding box center [319, 148] width 638 height 296
click at [522, 259] on button "Apply filters" at bounding box center [510, 258] width 72 height 24
select select "2025-9"
select select "2025-10"
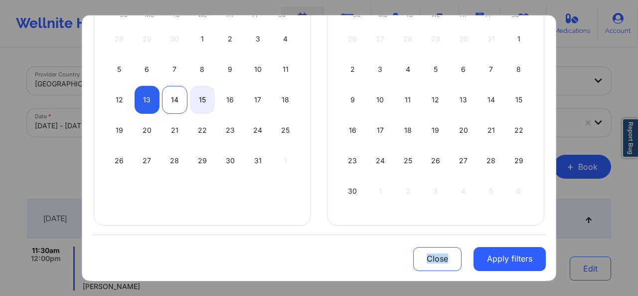
select select "2025-9"
select select "2025-10"
click at [175, 98] on div "14" at bounding box center [174, 100] width 25 height 28
select select "2025-9"
select select "2025-10"
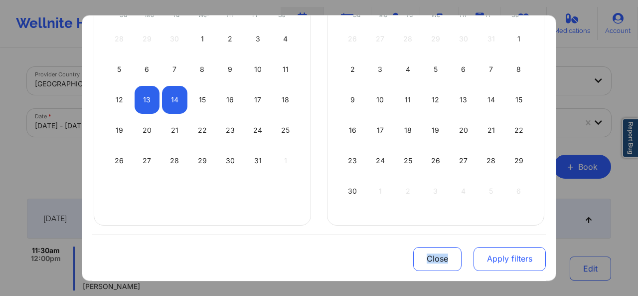
click at [523, 263] on button "Apply filters" at bounding box center [510, 258] width 72 height 24
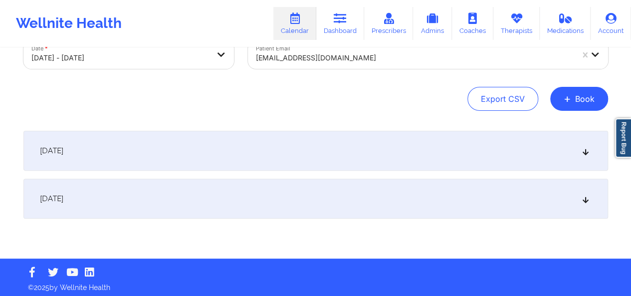
scroll to position [71, 0]
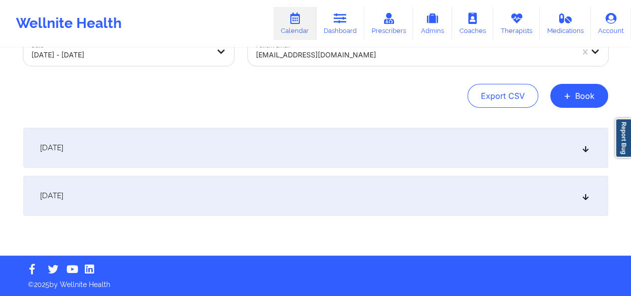
click at [584, 149] on icon at bounding box center [585, 147] width 8 height 7
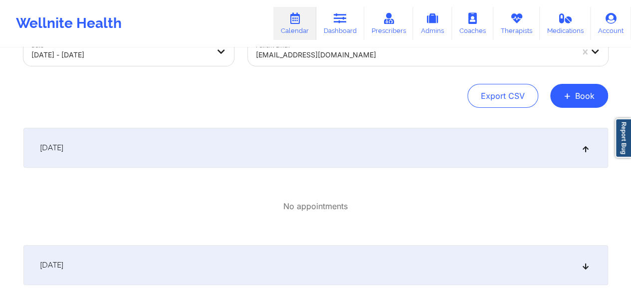
click at [585, 266] on icon at bounding box center [585, 264] width 8 height 7
click at [586, 267] on icon at bounding box center [585, 264] width 8 height 7
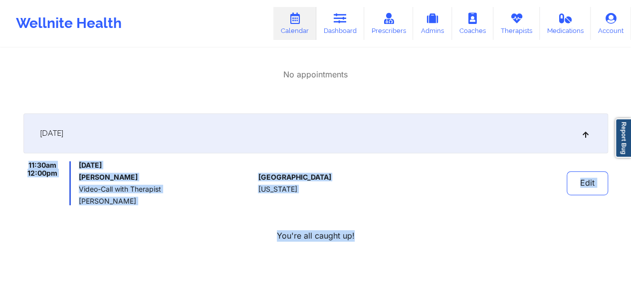
scroll to position [207, 0]
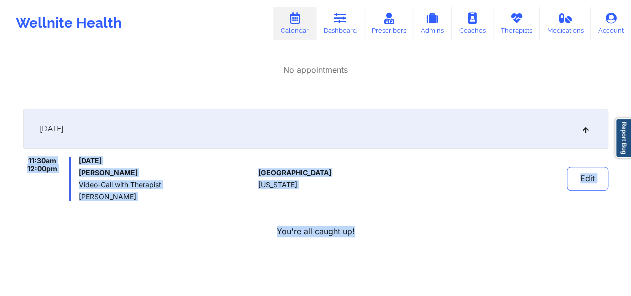
click at [471, 231] on div "You're all caught up!" at bounding box center [315, 230] width 585 height 11
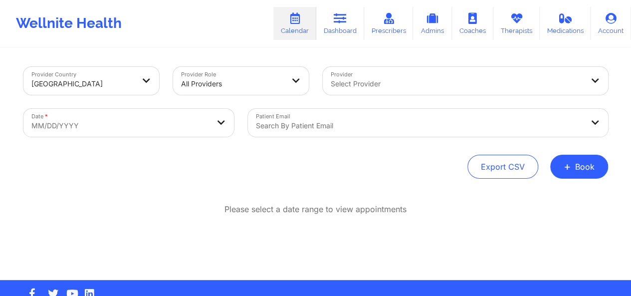
scroll to position [24, 0]
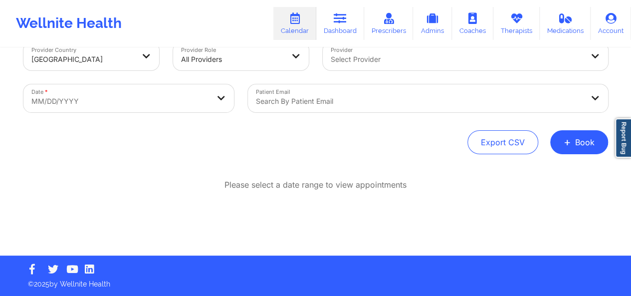
click at [315, 106] on div at bounding box center [419, 101] width 327 height 12
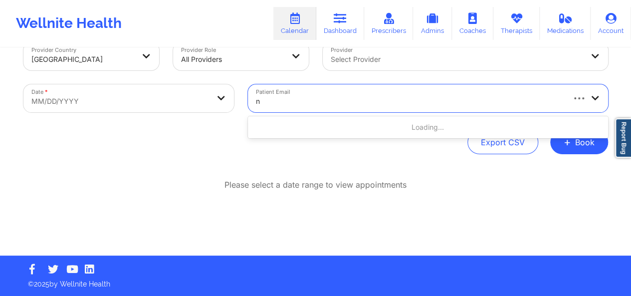
type input "nk"
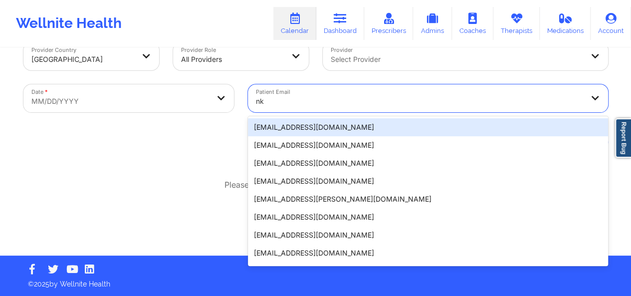
click at [313, 127] on div "[EMAIL_ADDRESS][DOMAIN_NAME]" at bounding box center [428, 127] width 360 height 18
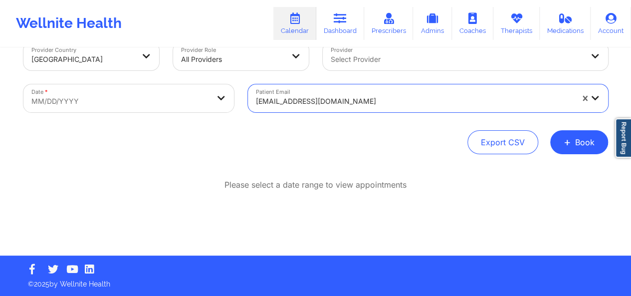
click at [203, 99] on body "Wellnite Health Calendar Dashboard Prescribers Admins Coaches Therapists Medica…" at bounding box center [315, 124] width 631 height 296
select select "2025-8"
select select "2025-9"
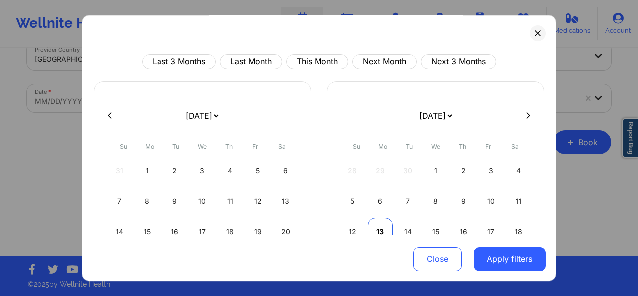
click at [378, 225] on div "13" at bounding box center [380, 231] width 25 height 28
select select "2025-9"
select select "2025-10"
select select "2025-9"
select select "2025-10"
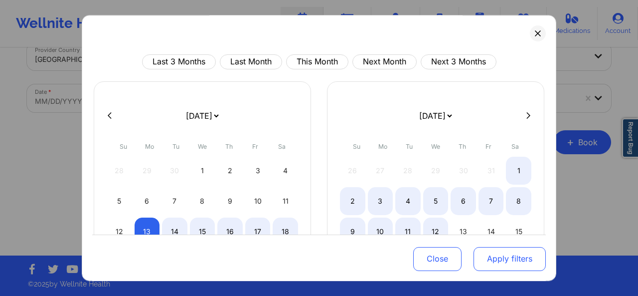
click at [487, 261] on button "Apply filters" at bounding box center [510, 258] width 72 height 24
select select "2025-9"
select select "2025-10"
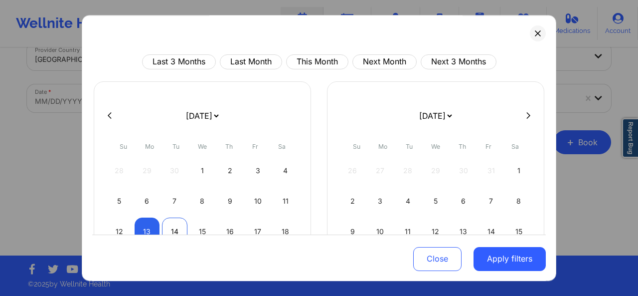
select select "2025-9"
select select "2025-10"
click at [168, 228] on div "14" at bounding box center [174, 231] width 25 height 28
select select "2025-9"
select select "2025-10"
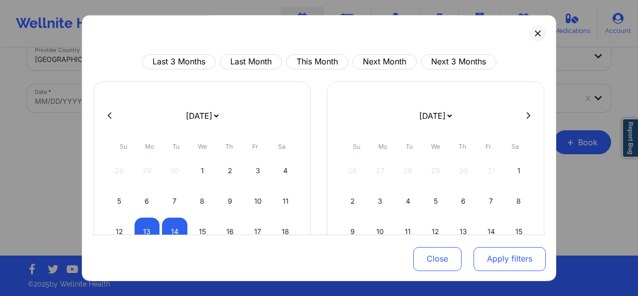
click at [500, 258] on button "Apply filters" at bounding box center [510, 258] width 72 height 24
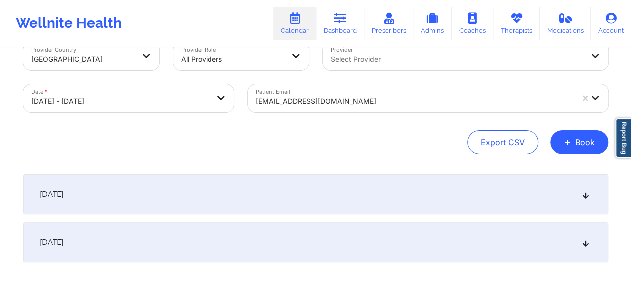
click at [588, 240] on icon at bounding box center [585, 241] width 8 height 7
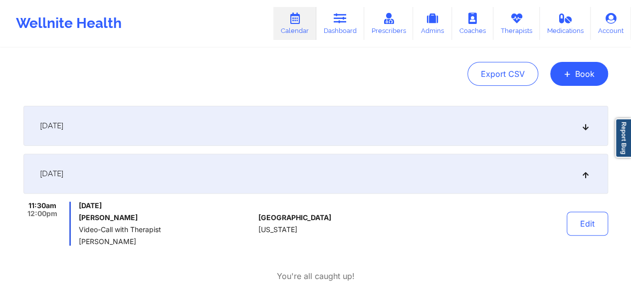
scroll to position [106, 0]
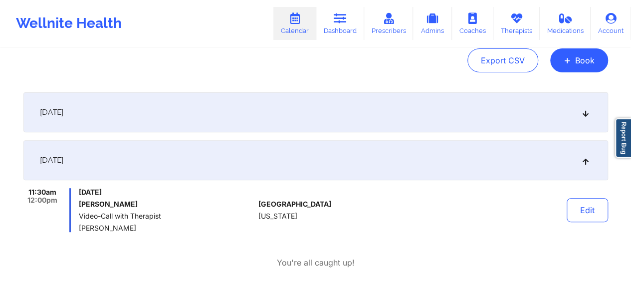
click at [585, 116] on icon at bounding box center [585, 112] width 8 height 7
